Goal: Ask a question

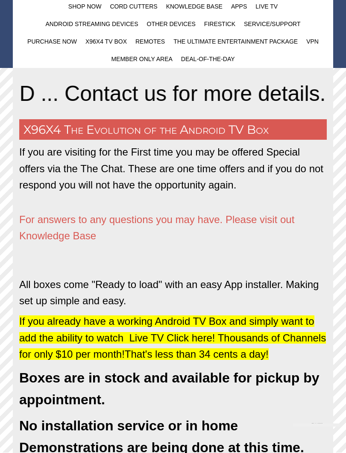
click at [50, 231] on span "For answers to any questions you may have. Please visit out Knowledge Base" at bounding box center [156, 228] width 275 height 28
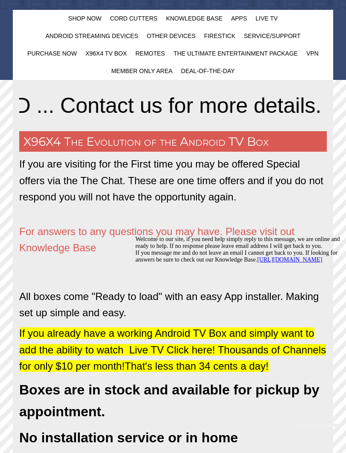
scroll to position [0, 2057]
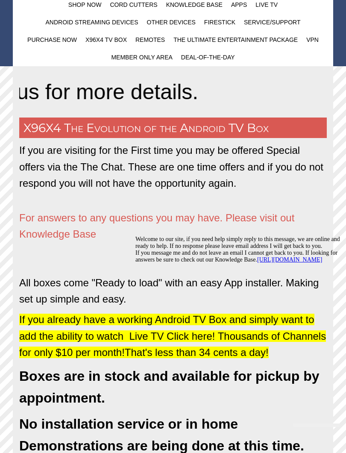
click at [311, 405] on span "Chat" at bounding box center [317, 421] width 12 height 6
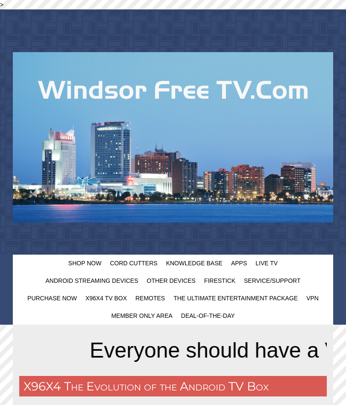
click at [306, 129] on div "Minimize Back Powered by tawk.to Neil New messages Welcome to our site, if you …" at bounding box center [172, 202] width 339 height 398
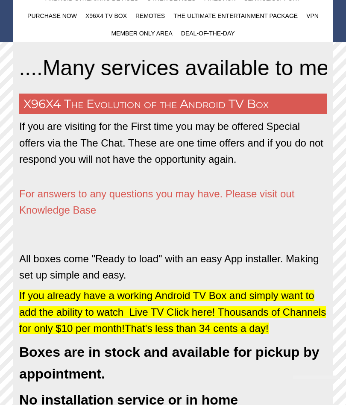
click at [304, 377] on div "Close Chat This icon closes the chat window. Chat" at bounding box center [317, 369] width 40 height 16
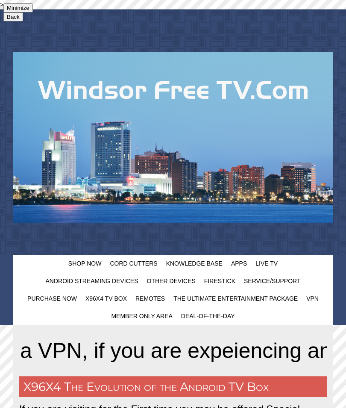
type input "Hydro456"
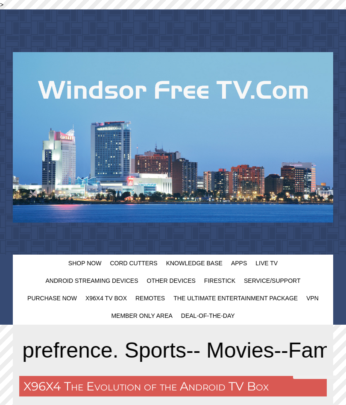
click at [311, 377] on span "Chat" at bounding box center [317, 373] width 12 height 6
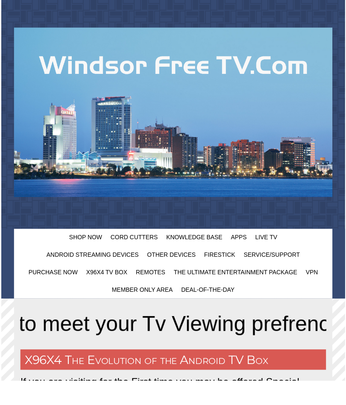
type input "[EMAIL_ADDRESS][DOMAIN_NAME] are you done setting up"
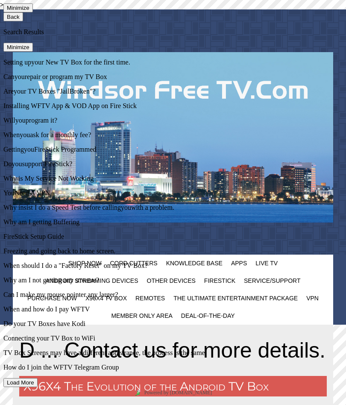
scroll to position [0, 1089]
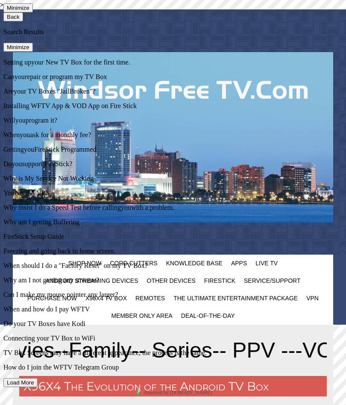
click at [7, 18] on icon "button" at bounding box center [7, 17] width 0 height 6
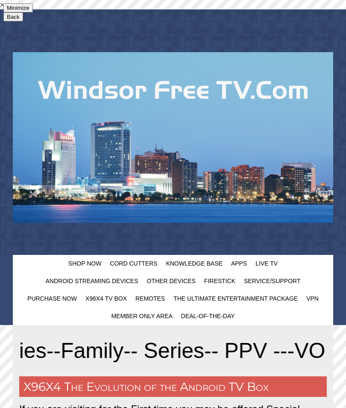
scroll to position [0, 0]
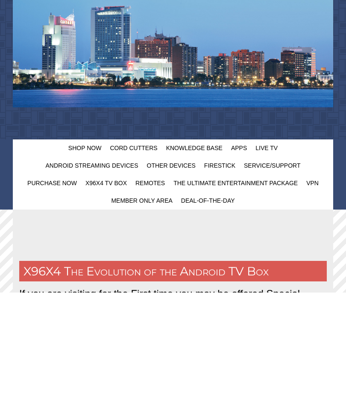
type input "[PERSON_NAME] are you done"
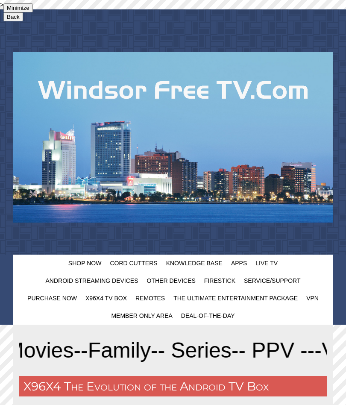
scroll to position [0, 609]
